Goal: Task Accomplishment & Management: Manage account settings

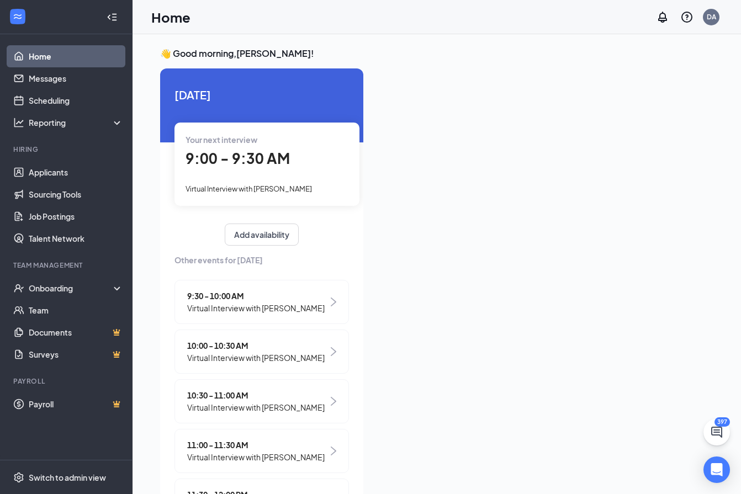
click at [219, 149] on div "9:00 - 9:30 AM" at bounding box center [267, 159] width 163 height 23
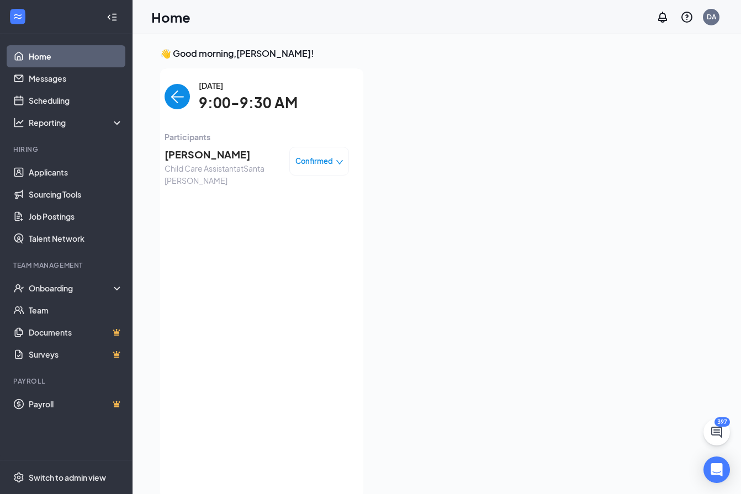
scroll to position [4, 0]
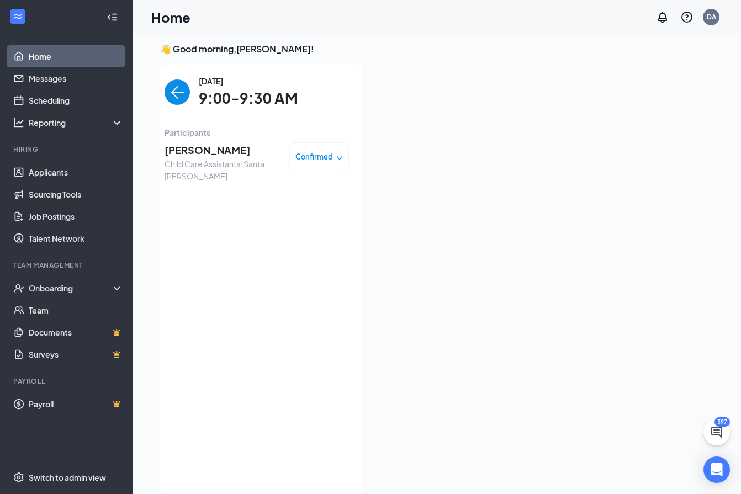
click at [311, 157] on span "Confirmed" at bounding box center [315, 156] width 38 height 11
click at [291, 191] on span "Request Reschedule" at bounding box center [288, 188] width 76 height 12
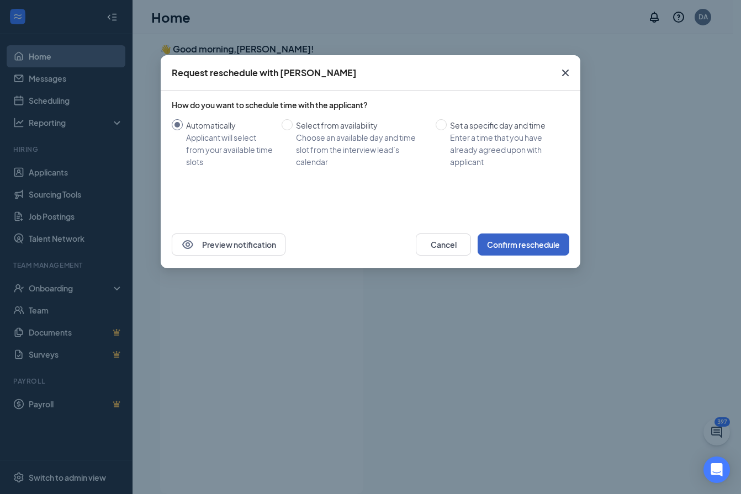
click at [532, 251] on button "Confirm reschedule" at bounding box center [524, 245] width 92 height 22
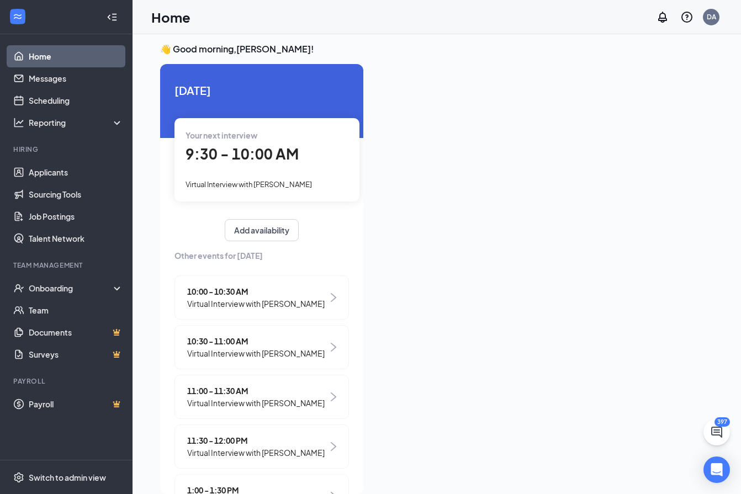
click at [288, 164] on div "9:30 - 10:00 AM" at bounding box center [267, 154] width 163 height 23
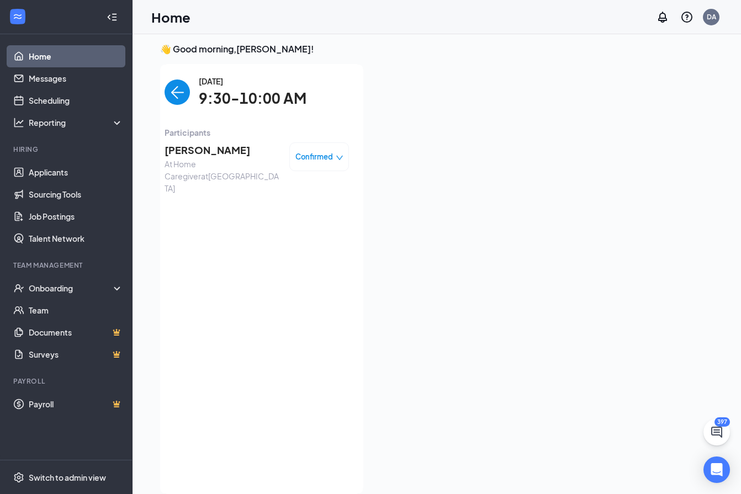
click at [312, 159] on span "Confirmed" at bounding box center [315, 156] width 38 height 11
click at [263, 193] on span "Request Reschedule" at bounding box center [288, 188] width 76 height 12
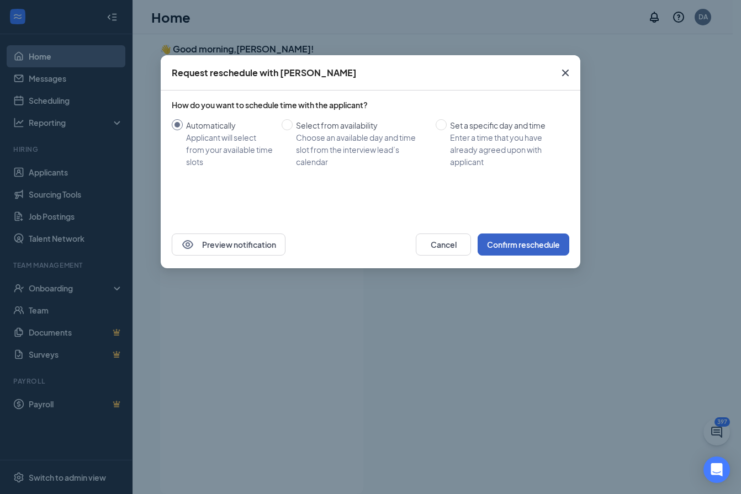
click at [523, 251] on button "Confirm reschedule" at bounding box center [524, 245] width 92 height 22
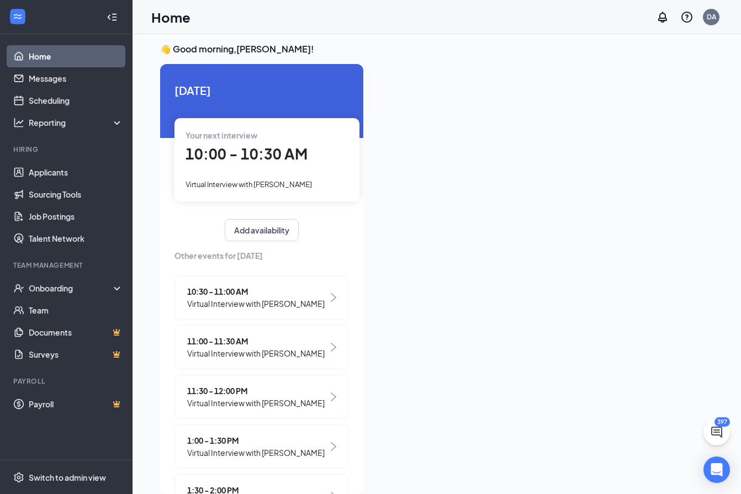
click at [241, 169] on div "Your next interview 10:00 - 10:30 AM Virtual Interview with [PERSON_NAME]" at bounding box center [267, 159] width 185 height 83
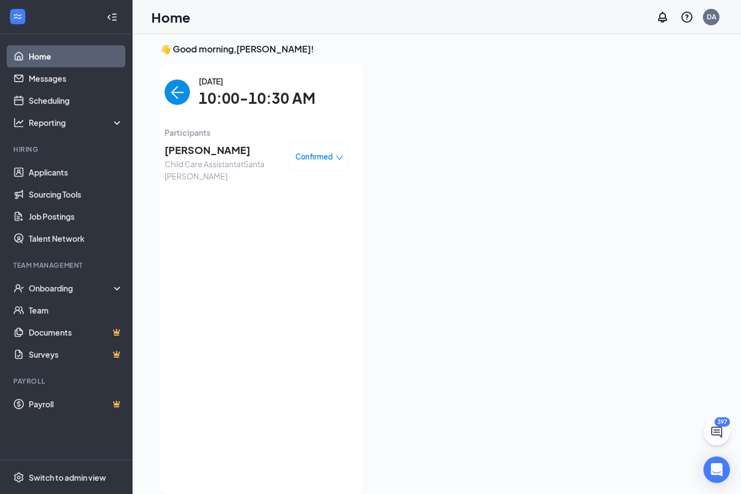
click at [297, 158] on span "Confirmed" at bounding box center [315, 156] width 38 height 11
click at [398, 475] on div at bounding box center [542, 276] width 341 height 424
click at [315, 156] on span "Confirmed" at bounding box center [315, 156] width 38 height 11
click at [304, 191] on span "Request Reschedule" at bounding box center [288, 188] width 76 height 12
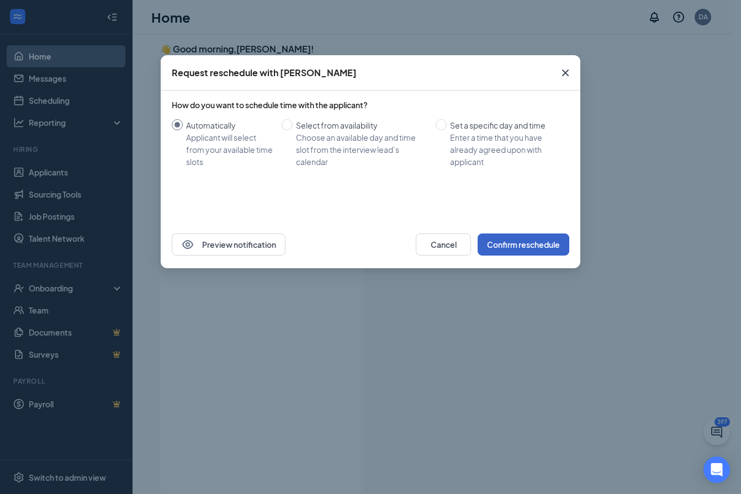
click at [516, 251] on button "Confirm reschedule" at bounding box center [524, 245] width 92 height 22
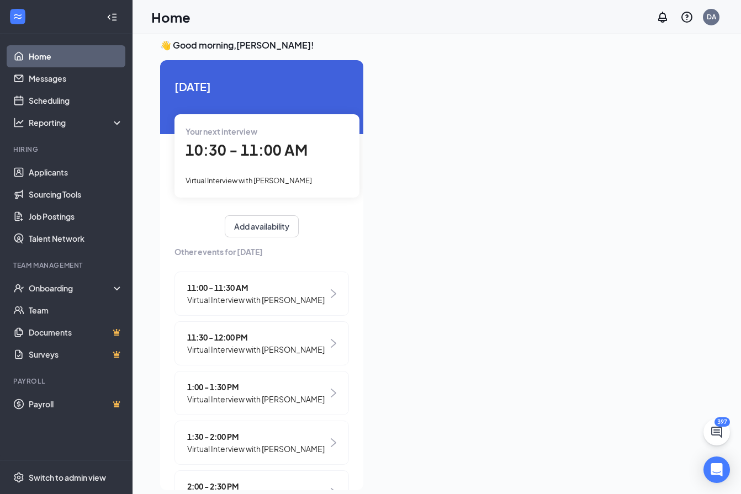
scroll to position [0, 0]
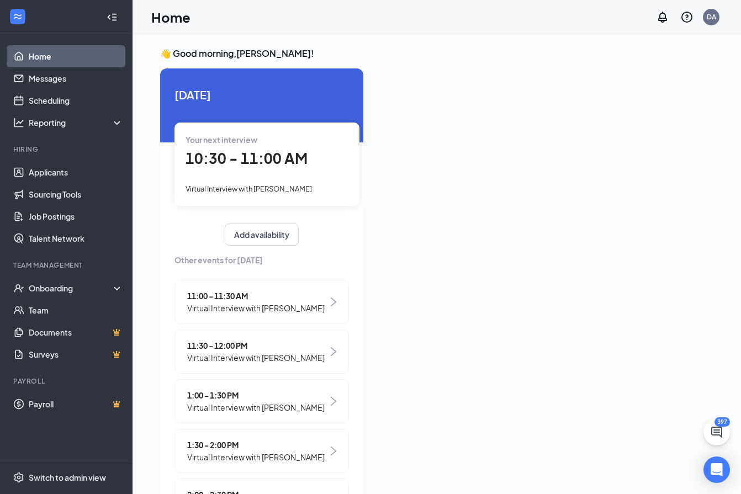
click at [236, 170] on div "10:30 - 11:00 AM" at bounding box center [267, 159] width 163 height 23
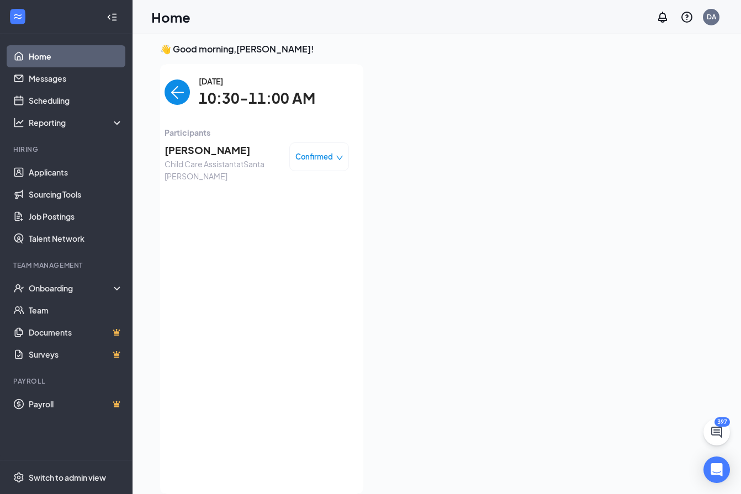
click at [325, 155] on div "Confirmed" at bounding box center [320, 156] width 48 height 11
click at [279, 187] on span "Request Reschedule" at bounding box center [288, 188] width 76 height 12
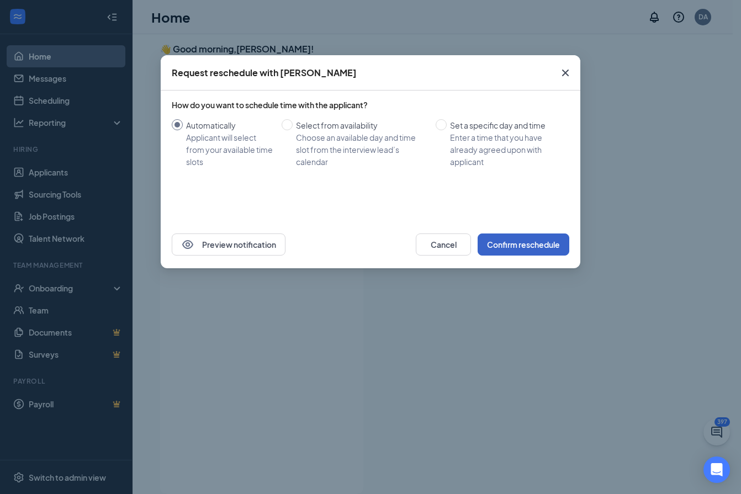
click at [534, 247] on button "Confirm reschedule" at bounding box center [524, 245] width 92 height 22
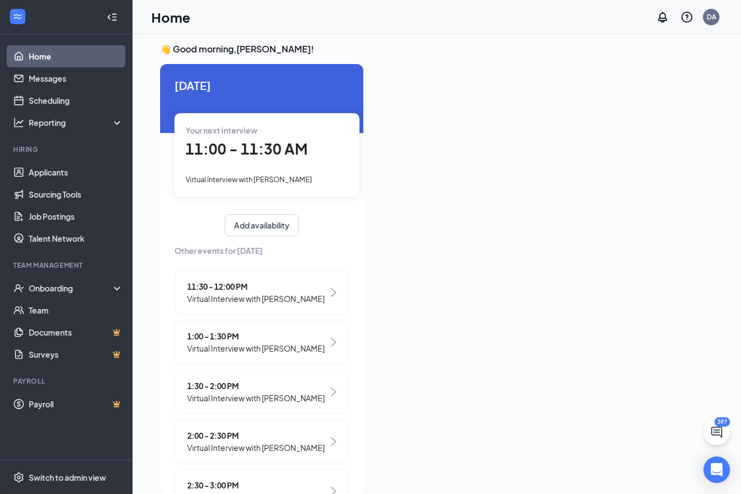
scroll to position [0, 0]
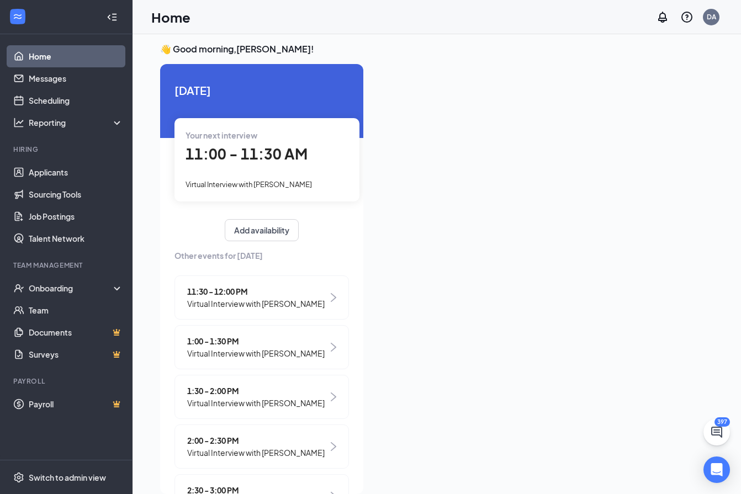
click at [236, 160] on span "11:00 - 11:30 AM" at bounding box center [247, 154] width 122 height 18
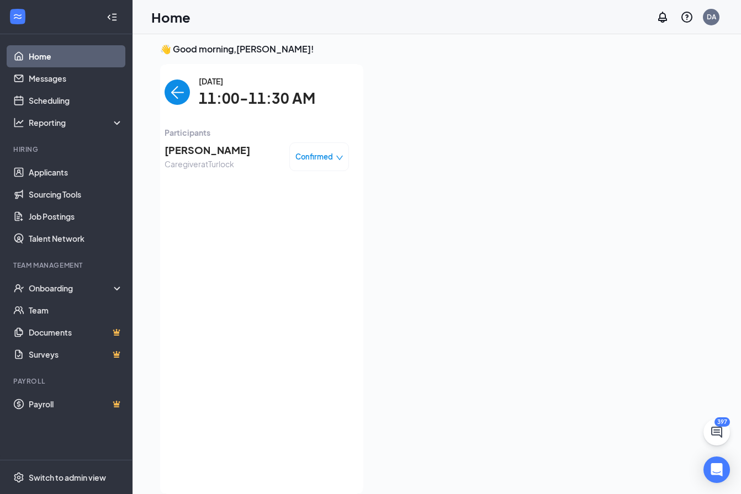
click at [311, 156] on span "Confirmed" at bounding box center [315, 156] width 38 height 11
click at [292, 192] on span "Request Reschedule" at bounding box center [288, 188] width 76 height 12
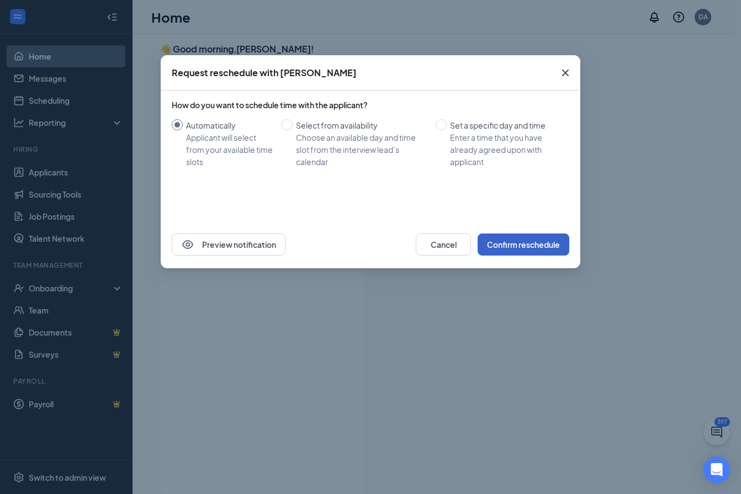
click at [511, 254] on button "Confirm reschedule" at bounding box center [524, 245] width 92 height 22
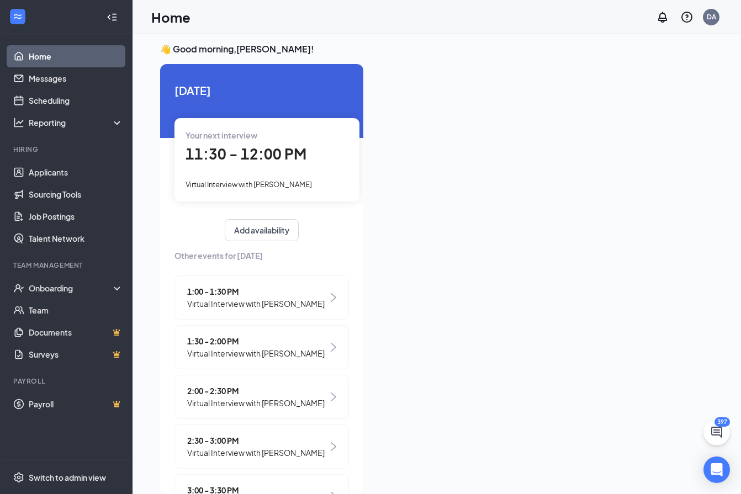
click at [255, 164] on div "11:30 - 12:00 PM" at bounding box center [267, 154] width 163 height 23
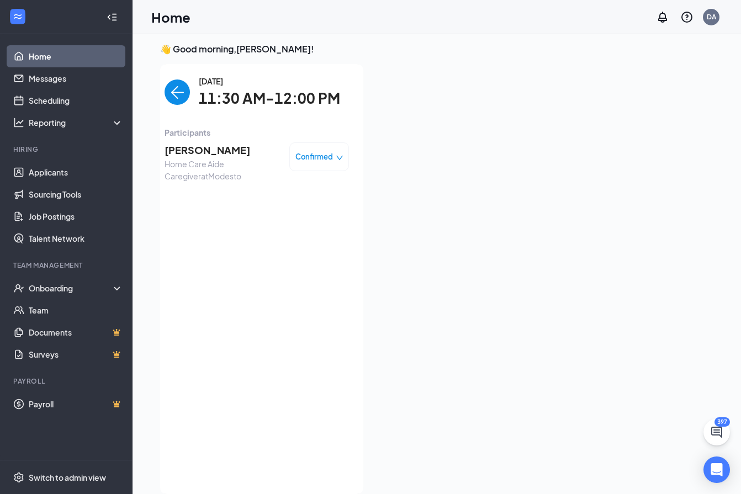
click at [320, 156] on span "Confirmed" at bounding box center [315, 156] width 38 height 11
click at [279, 189] on span "Request Reschedule" at bounding box center [288, 188] width 76 height 12
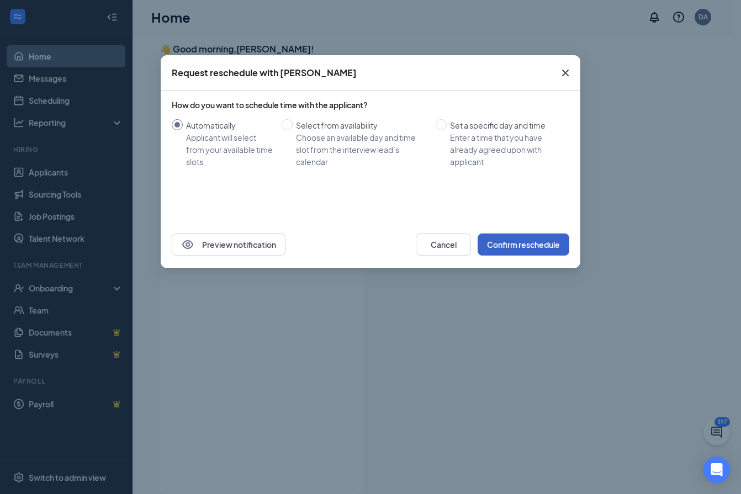
click at [533, 250] on button "Confirm reschedule" at bounding box center [524, 245] width 92 height 22
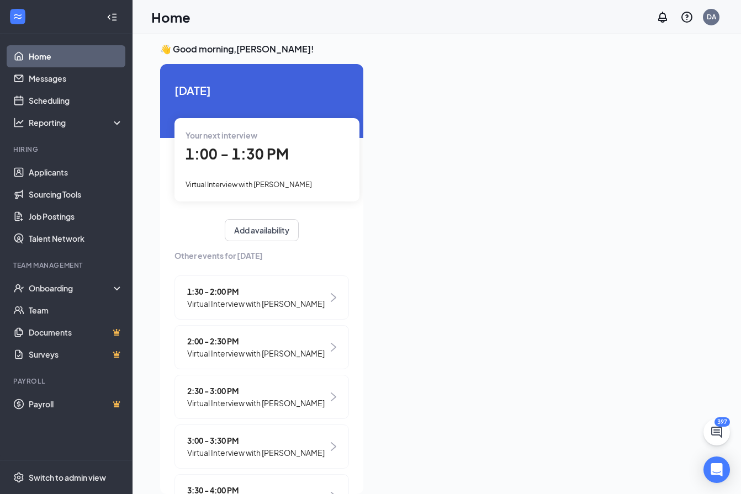
click at [225, 150] on span "1:00 - 1:30 PM" at bounding box center [237, 154] width 103 height 18
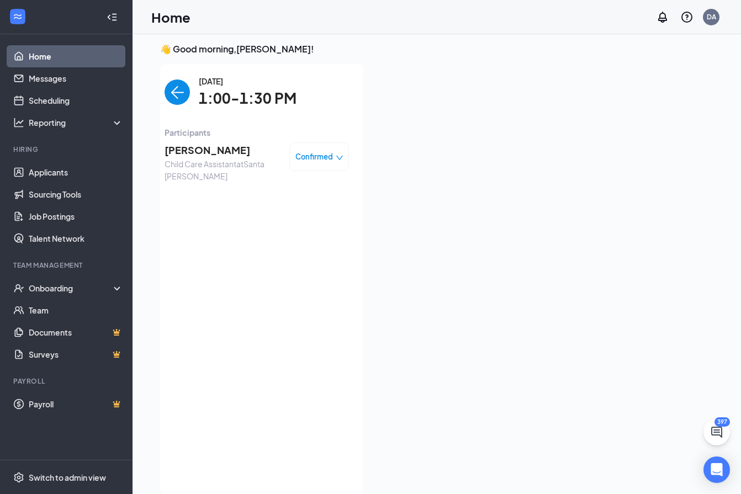
click at [317, 156] on span "Confirmed" at bounding box center [315, 156] width 38 height 11
click at [278, 191] on span "Request Reschedule" at bounding box center [288, 188] width 76 height 12
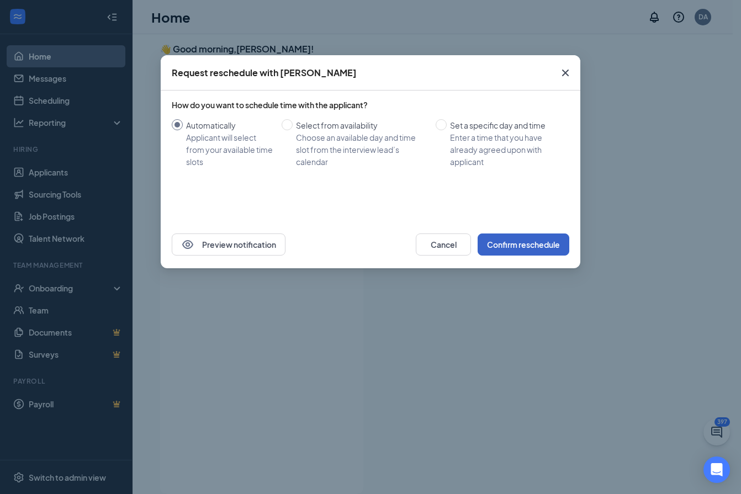
click at [503, 251] on button "Confirm reschedule" at bounding box center [524, 245] width 92 height 22
